Goal: Task Accomplishment & Management: Complete application form

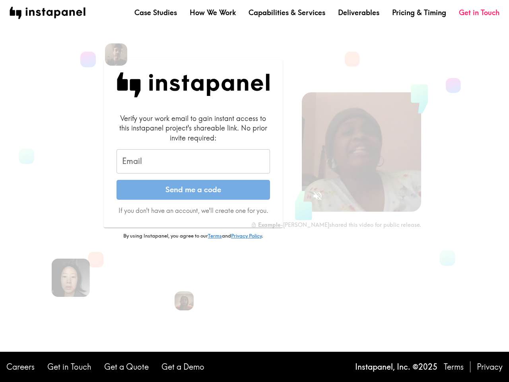
click at [255, 191] on button "Send me a code" at bounding box center [194, 190] width 154 height 20
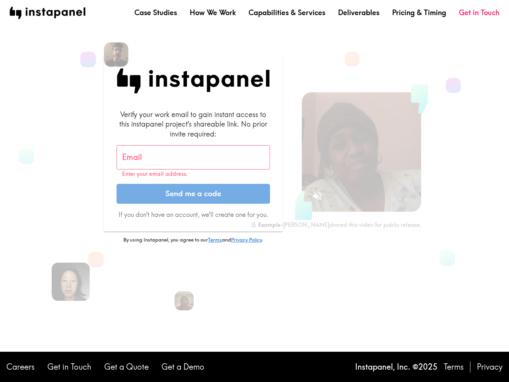
click at [116, 55] on img at bounding box center [116, 54] width 25 height 25
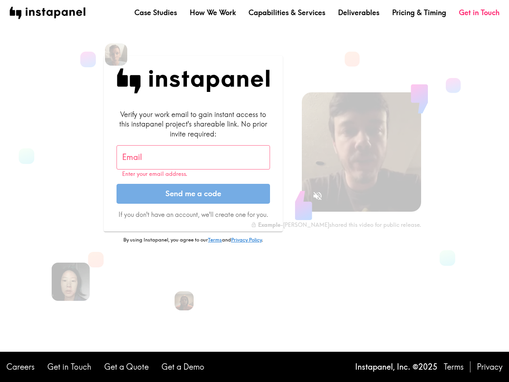
click at [193, 162] on input "Email" at bounding box center [194, 157] width 154 height 25
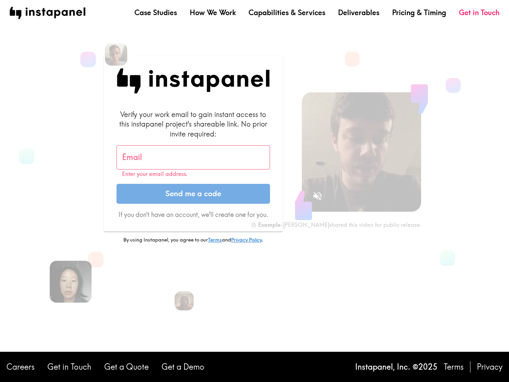
click at [71, 278] on img at bounding box center [71, 282] width 42 height 42
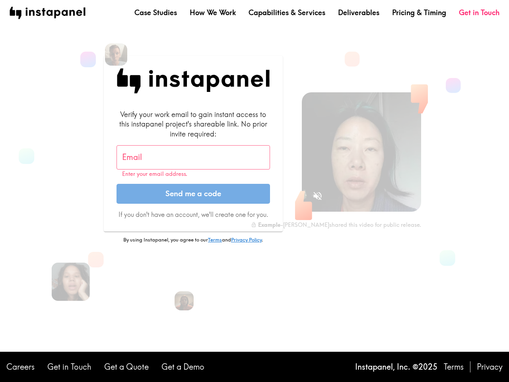
click at [318, 196] on icon "Sound is off" at bounding box center [318, 196] width 8 height 8
click at [362, 152] on video at bounding box center [361, 151] width 119 height 119
click at [184, 301] on img at bounding box center [184, 301] width 21 height 21
